Goal: Task Accomplishment & Management: Complete application form

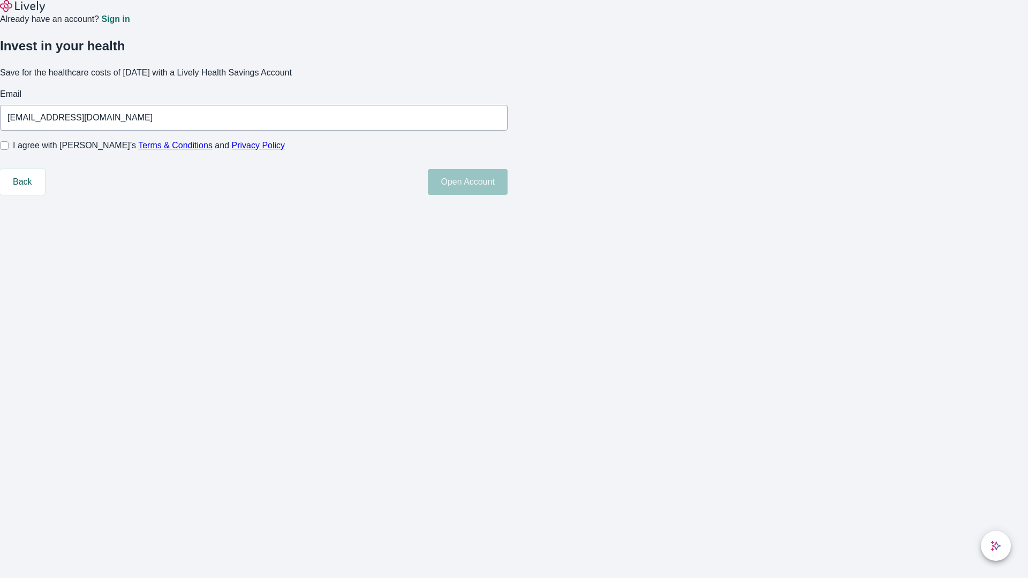
click at [9, 150] on input "I agree with Lively’s Terms & Conditions and Privacy Policy" at bounding box center [4, 145] width 9 height 9
checkbox input "true"
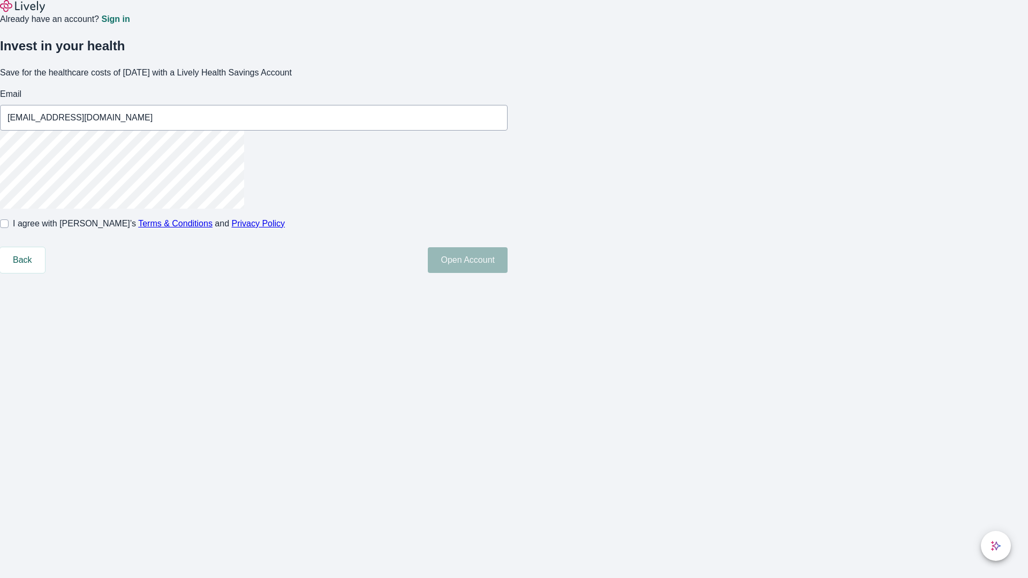
click at [508, 273] on button "Open Account" at bounding box center [468, 260] width 80 height 26
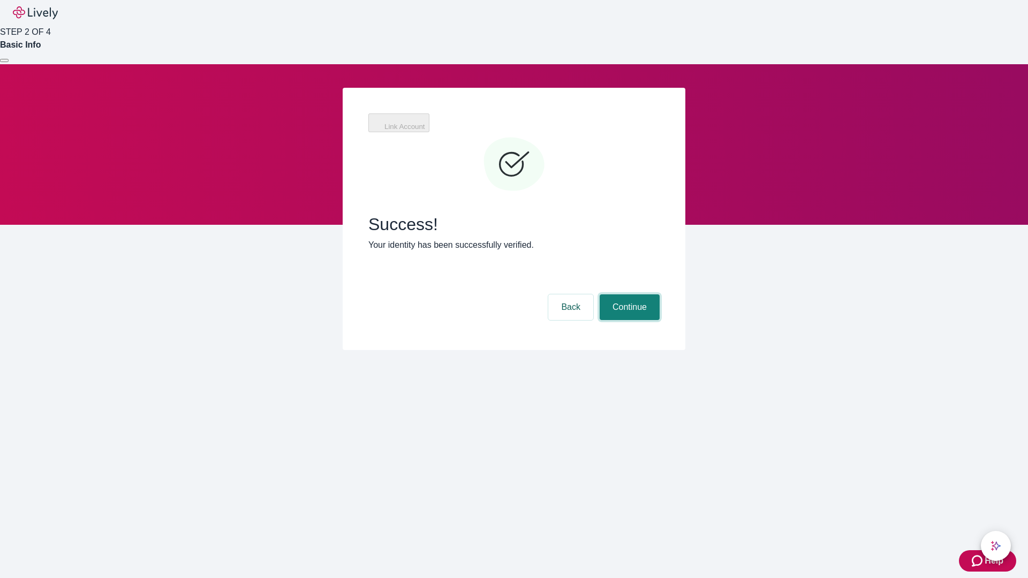
click at [628, 295] on button "Continue" at bounding box center [630, 308] width 60 height 26
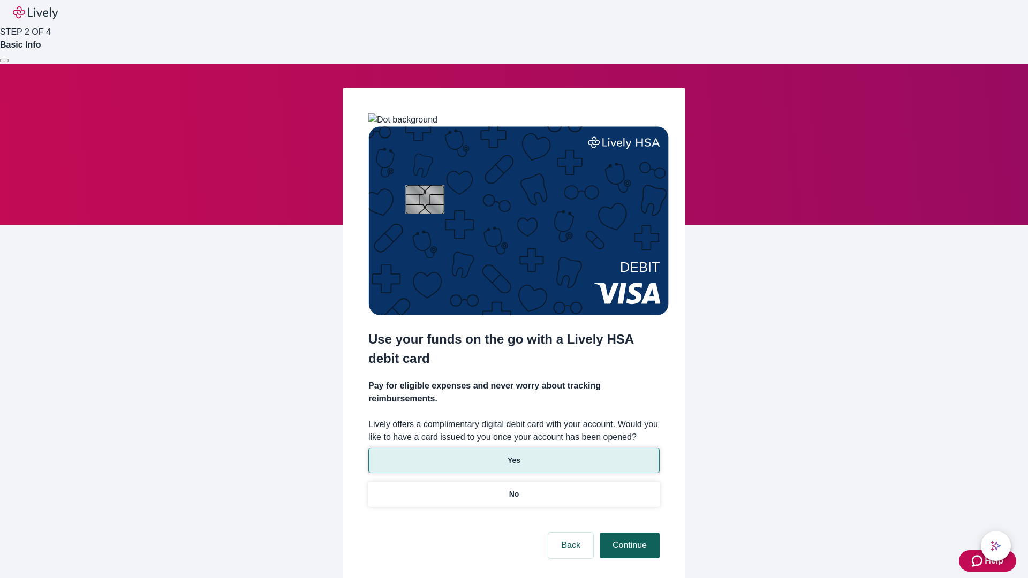
click at [514, 489] on p "No" at bounding box center [514, 494] width 10 height 11
click at [628, 533] on button "Continue" at bounding box center [630, 546] width 60 height 26
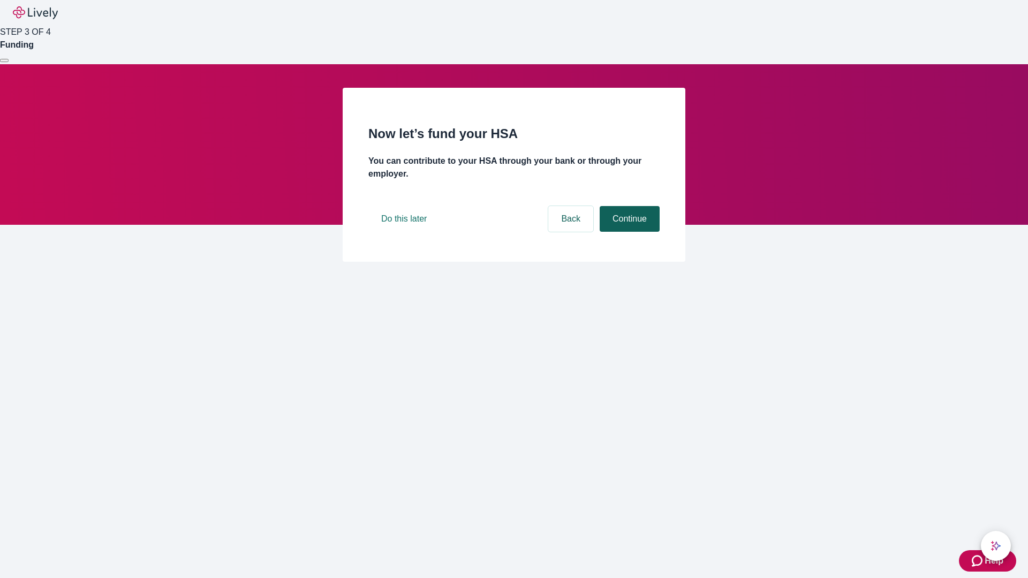
click at [628, 232] on button "Continue" at bounding box center [630, 219] width 60 height 26
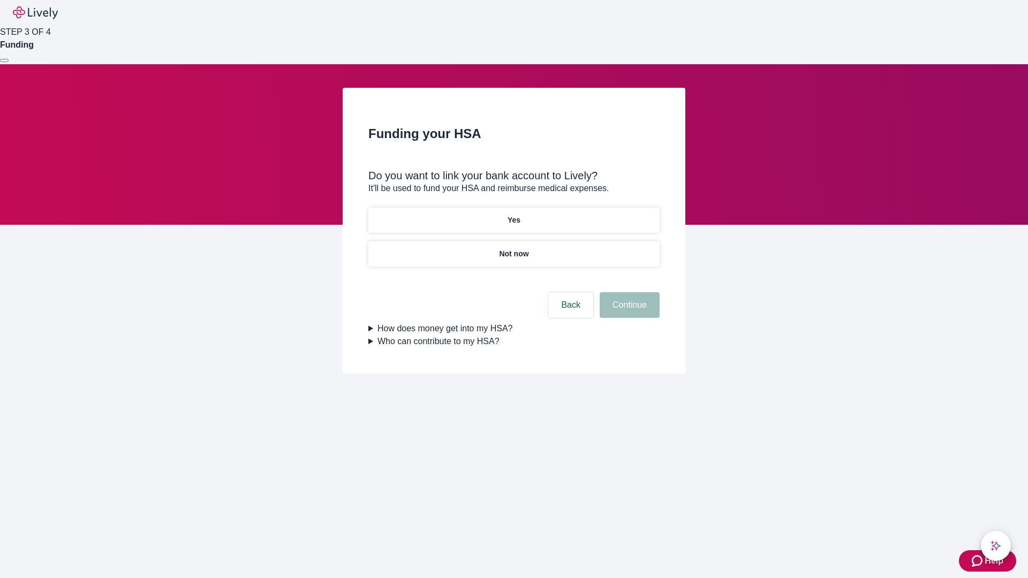
click at [514, 215] on p "Yes" at bounding box center [514, 220] width 13 height 11
click at [628, 292] on button "Continue" at bounding box center [630, 305] width 60 height 26
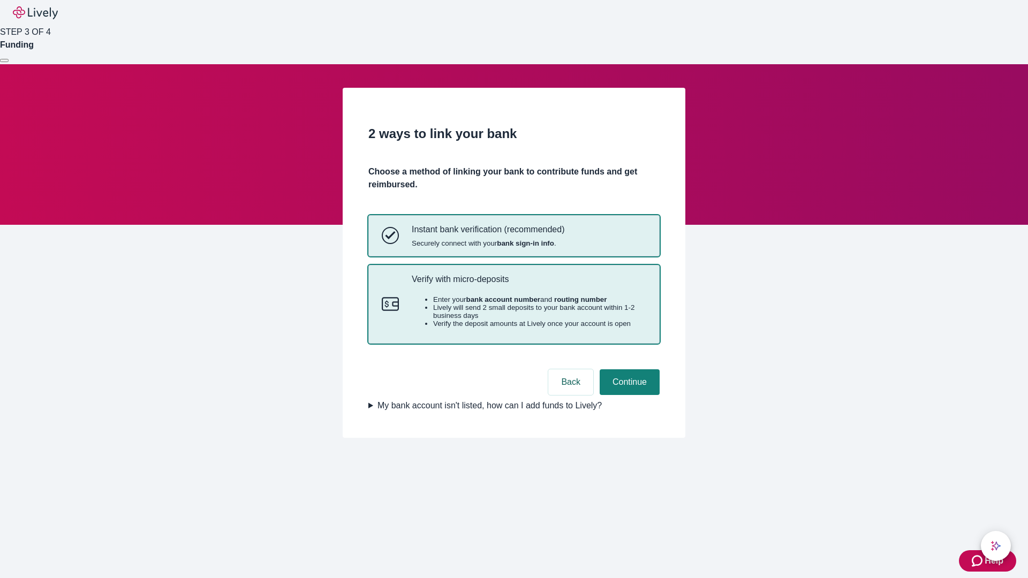
click at [529, 284] on p "Verify with micro-deposits" at bounding box center [529, 279] width 235 height 10
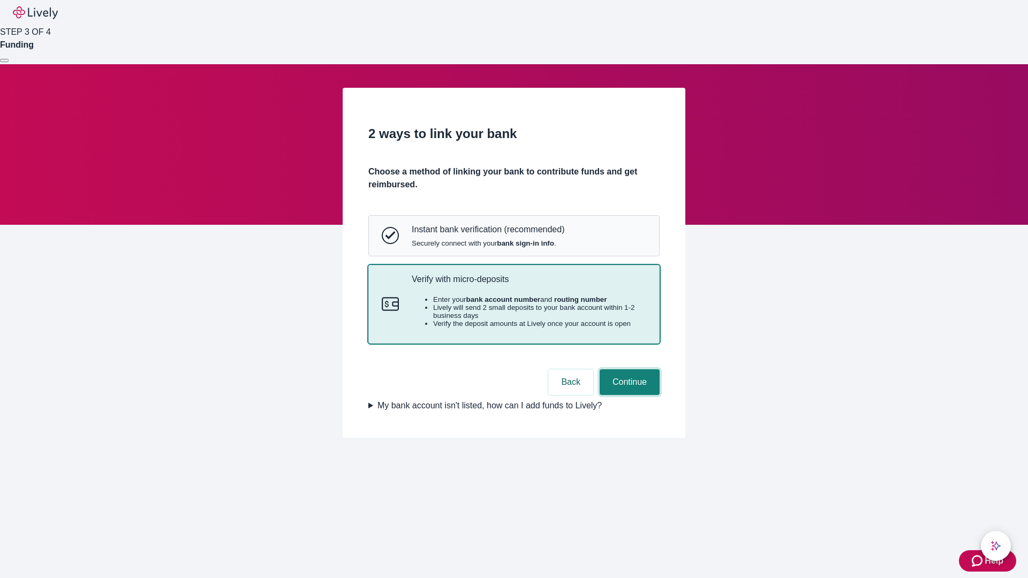
click at [628, 395] on button "Continue" at bounding box center [630, 382] width 60 height 26
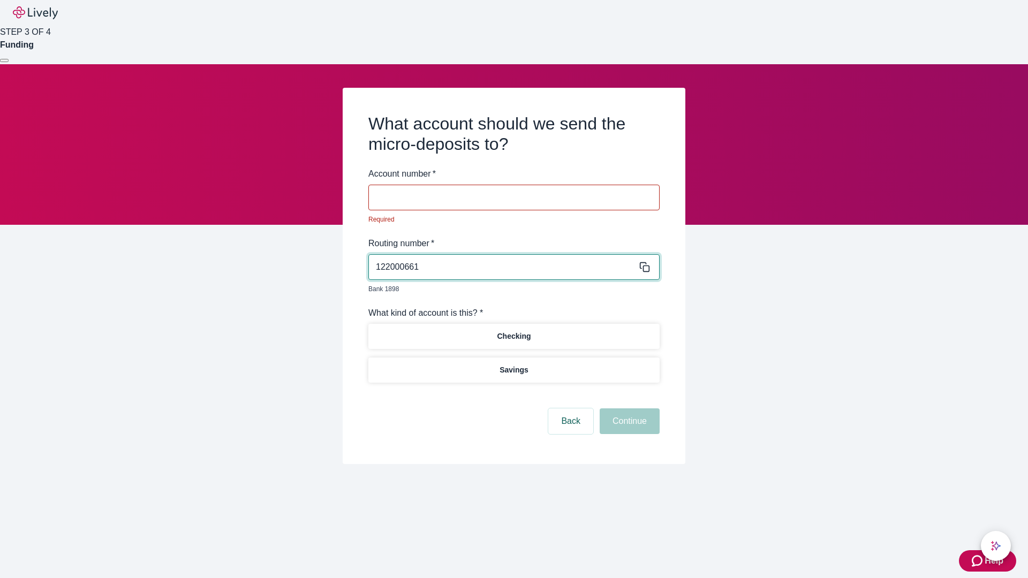
type input "122000661"
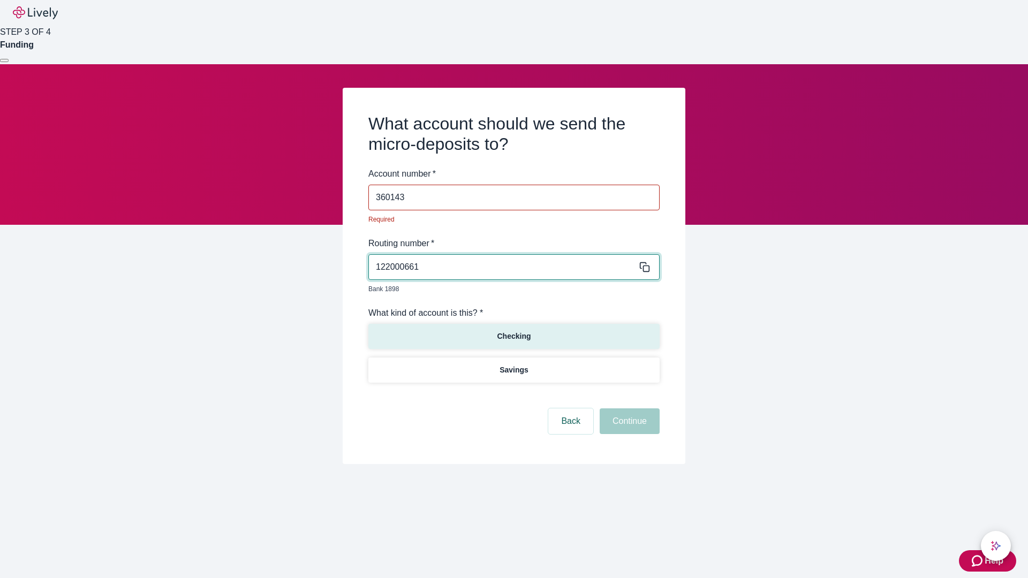
type input "360143"
click at [514, 331] on p "Checking" at bounding box center [514, 336] width 34 height 11
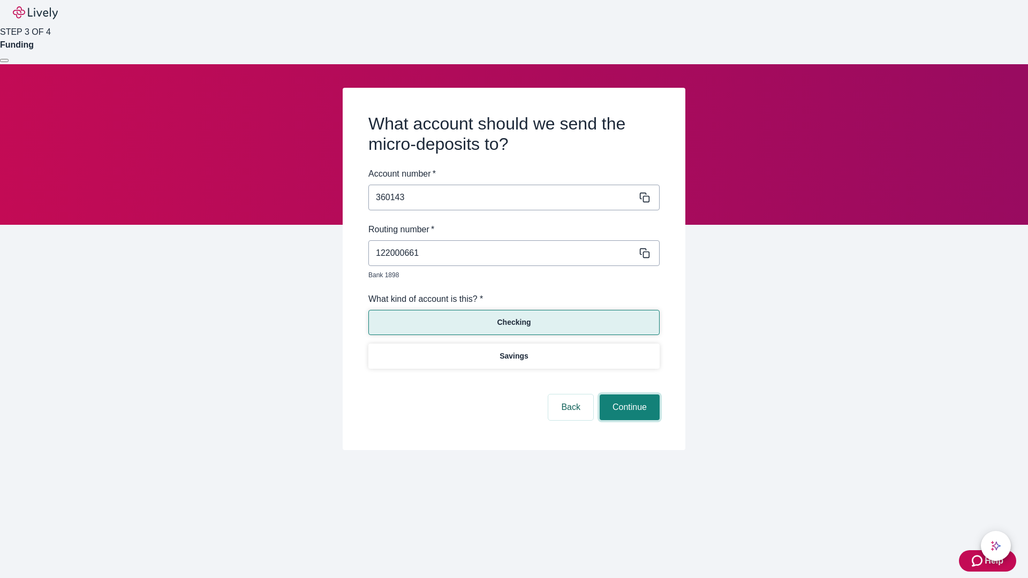
click at [628, 395] on button "Continue" at bounding box center [630, 408] width 60 height 26
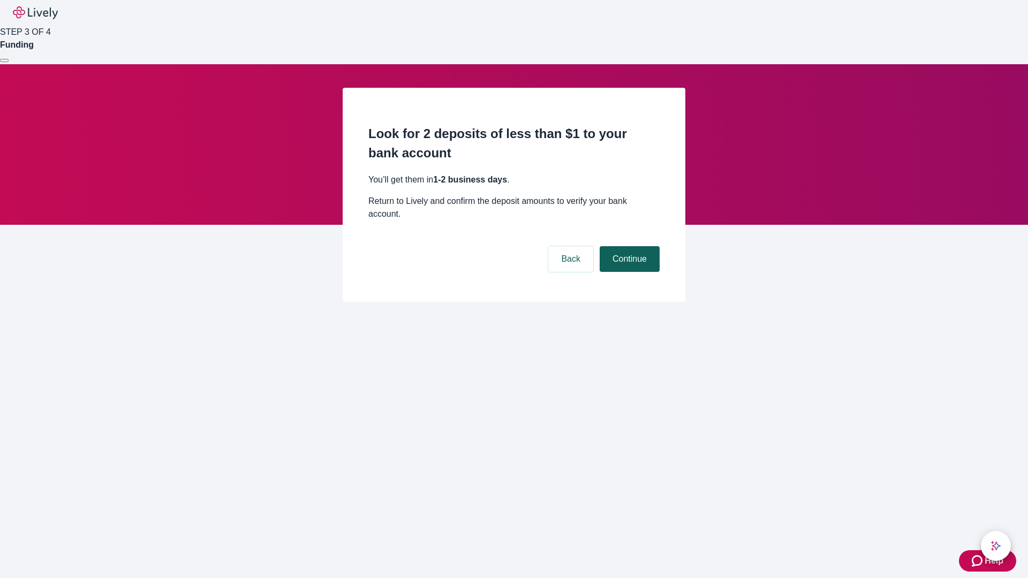
click at [628, 246] on button "Continue" at bounding box center [630, 259] width 60 height 26
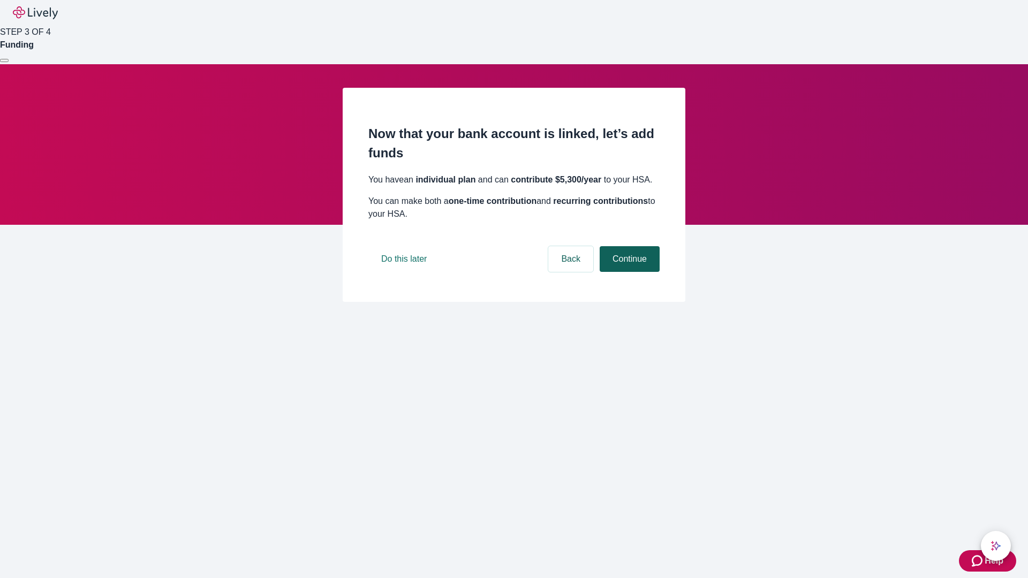
click at [628, 272] on button "Continue" at bounding box center [630, 259] width 60 height 26
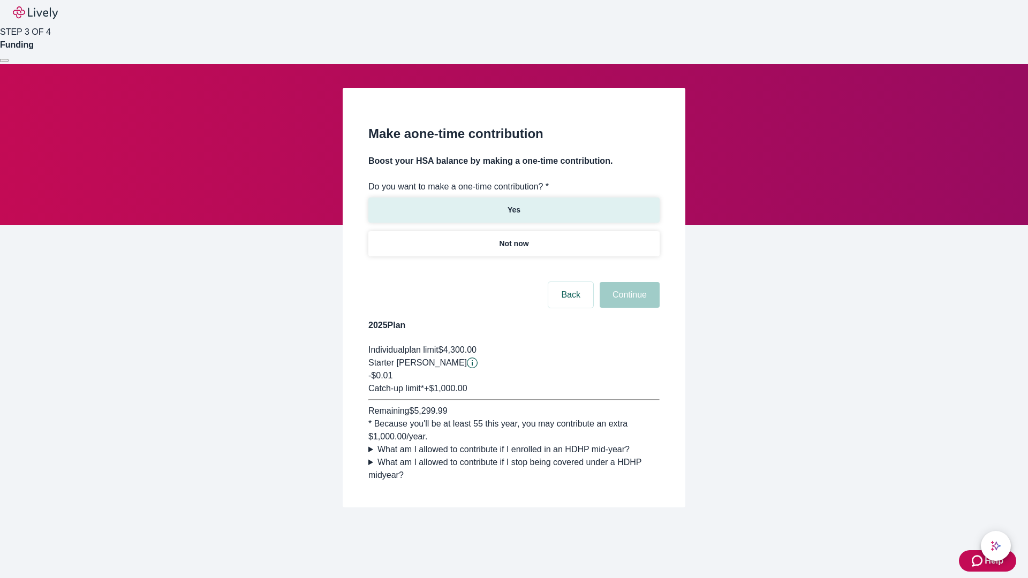
click at [514, 205] on p "Yes" at bounding box center [514, 210] width 13 height 11
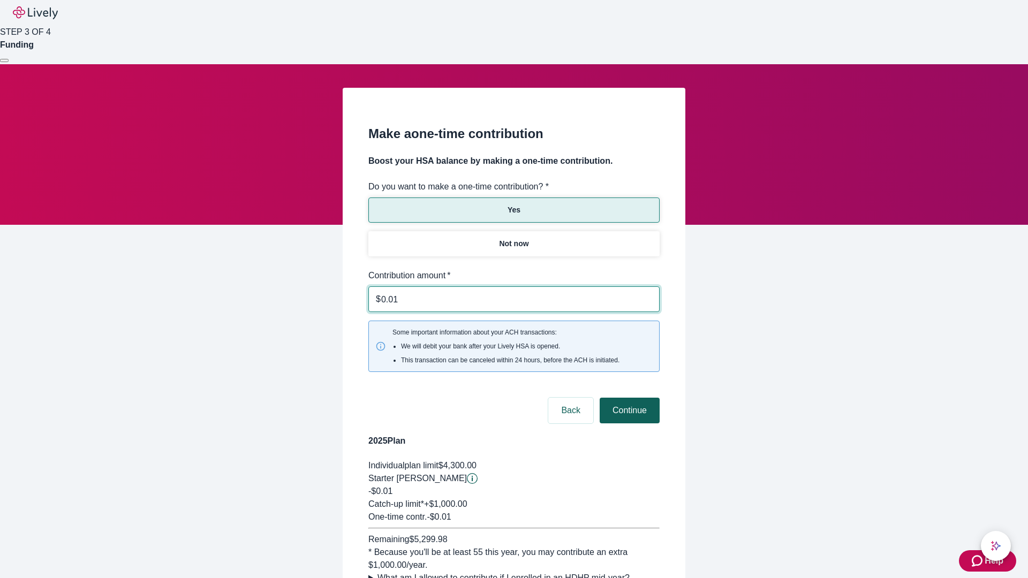
type input "0.01"
click at [628, 398] on button "Continue" at bounding box center [630, 411] width 60 height 26
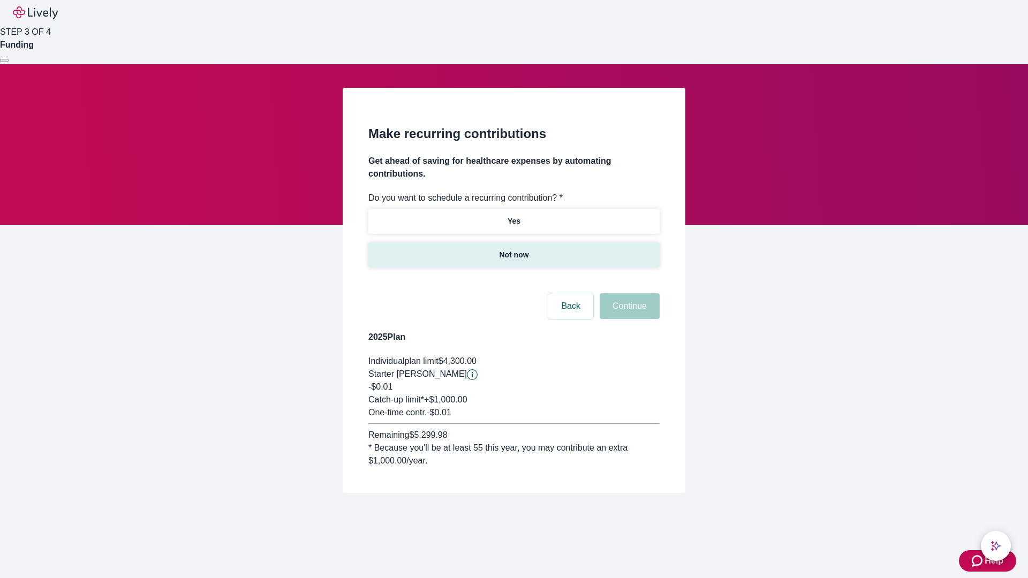
click at [514, 250] on p "Not now" at bounding box center [513, 255] width 29 height 11
click at [628, 293] on button "Continue" at bounding box center [630, 306] width 60 height 26
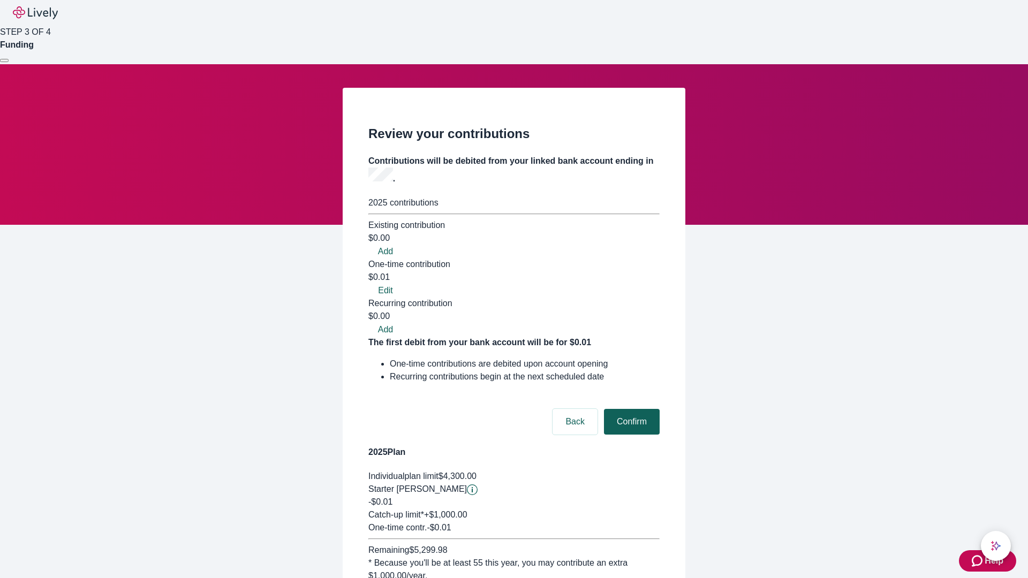
click at [630, 409] on button "Confirm" at bounding box center [632, 422] width 56 height 26
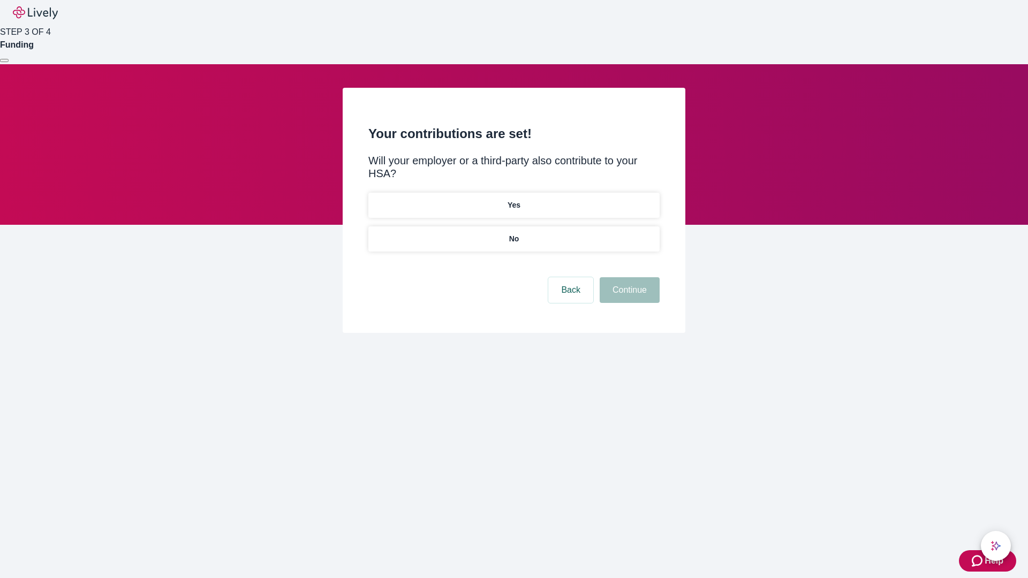
click at [514, 233] on p "No" at bounding box center [514, 238] width 10 height 11
click at [628, 277] on button "Continue" at bounding box center [630, 290] width 60 height 26
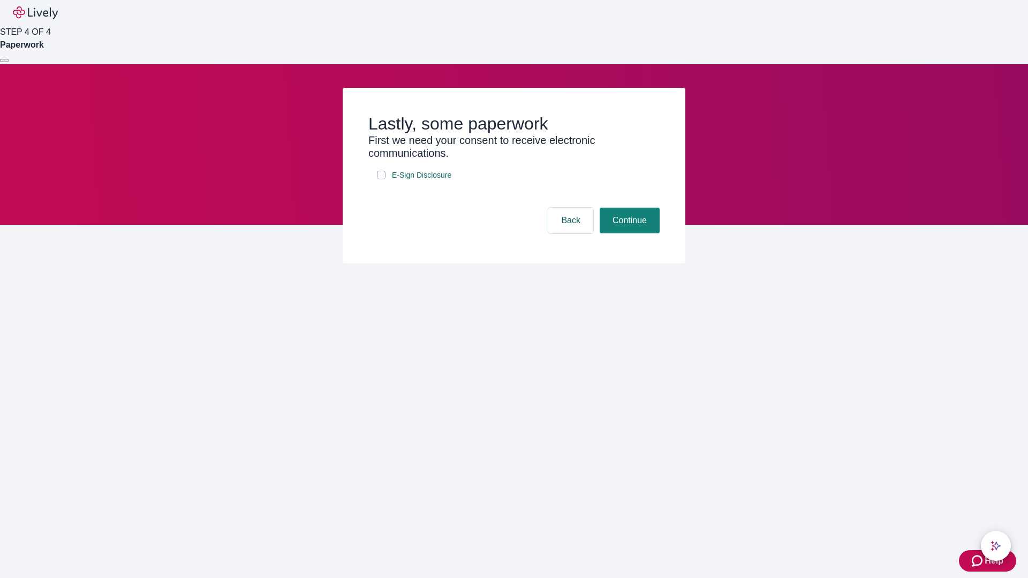
click at [381, 179] on input "E-Sign Disclosure" at bounding box center [381, 175] width 9 height 9
checkbox input "true"
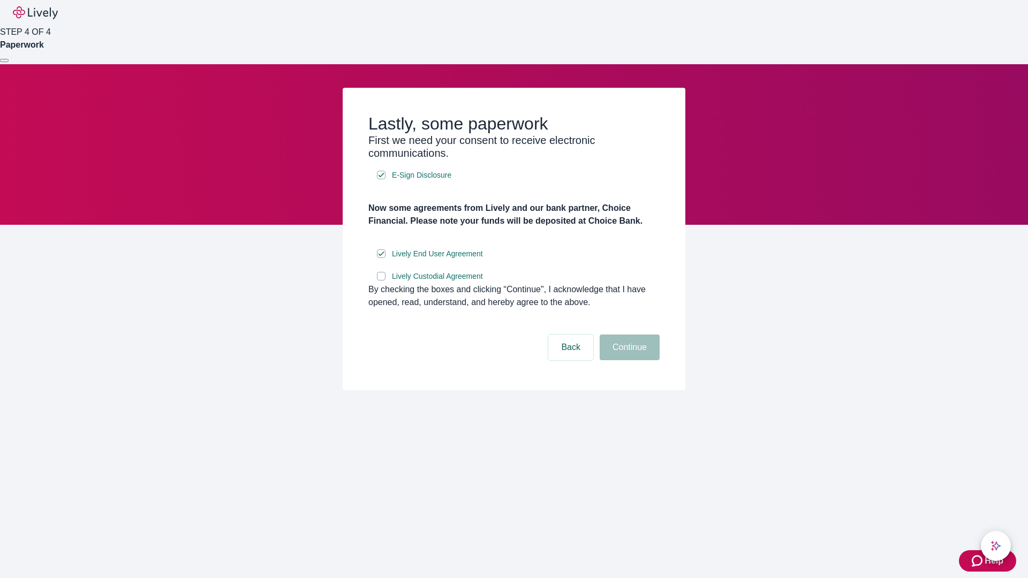
click at [381, 281] on input "Lively Custodial Agreement" at bounding box center [381, 276] width 9 height 9
checkbox input "true"
click at [628, 360] on button "Continue" at bounding box center [630, 348] width 60 height 26
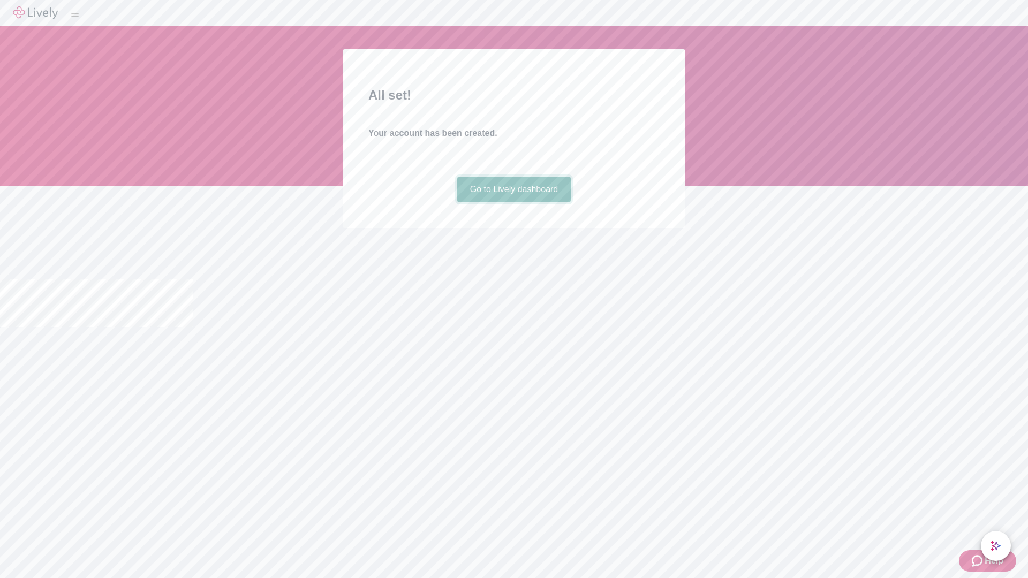
click at [514, 202] on link "Go to Lively dashboard" at bounding box center [514, 190] width 114 height 26
